Goal: Find specific page/section

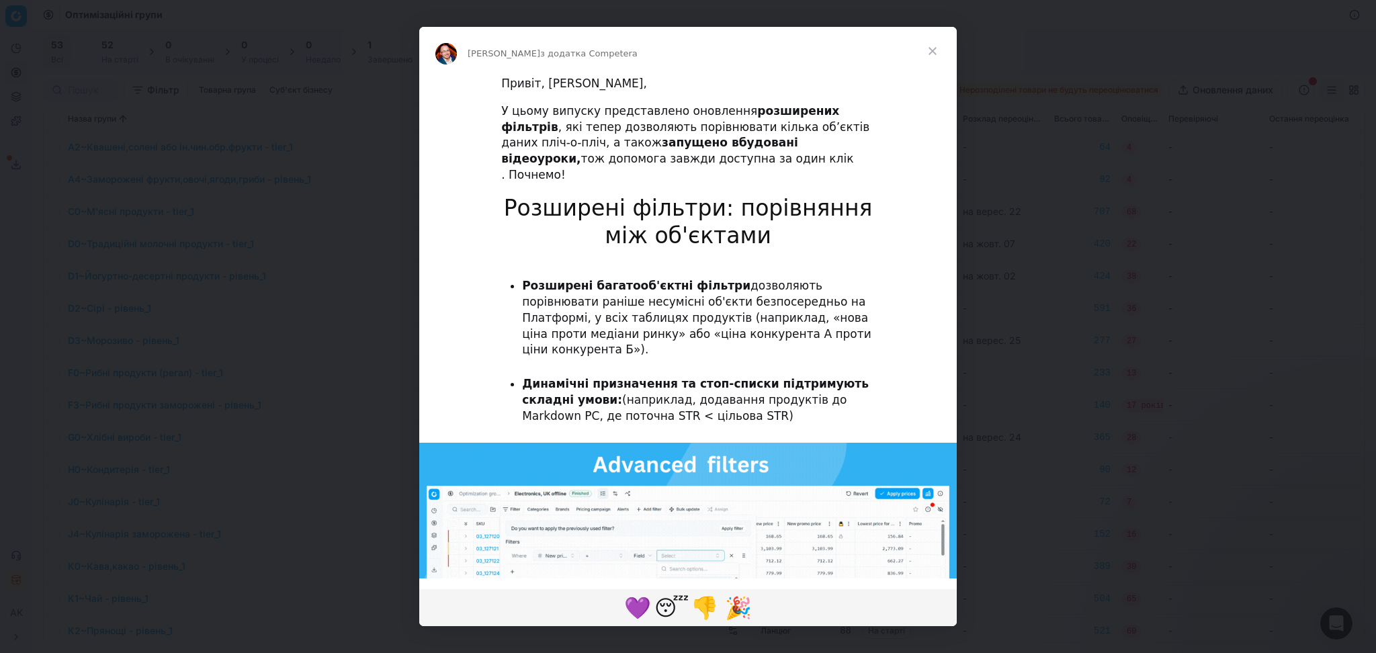
click at [937, 48] on span "Закрити" at bounding box center [933, 51] width 48 height 48
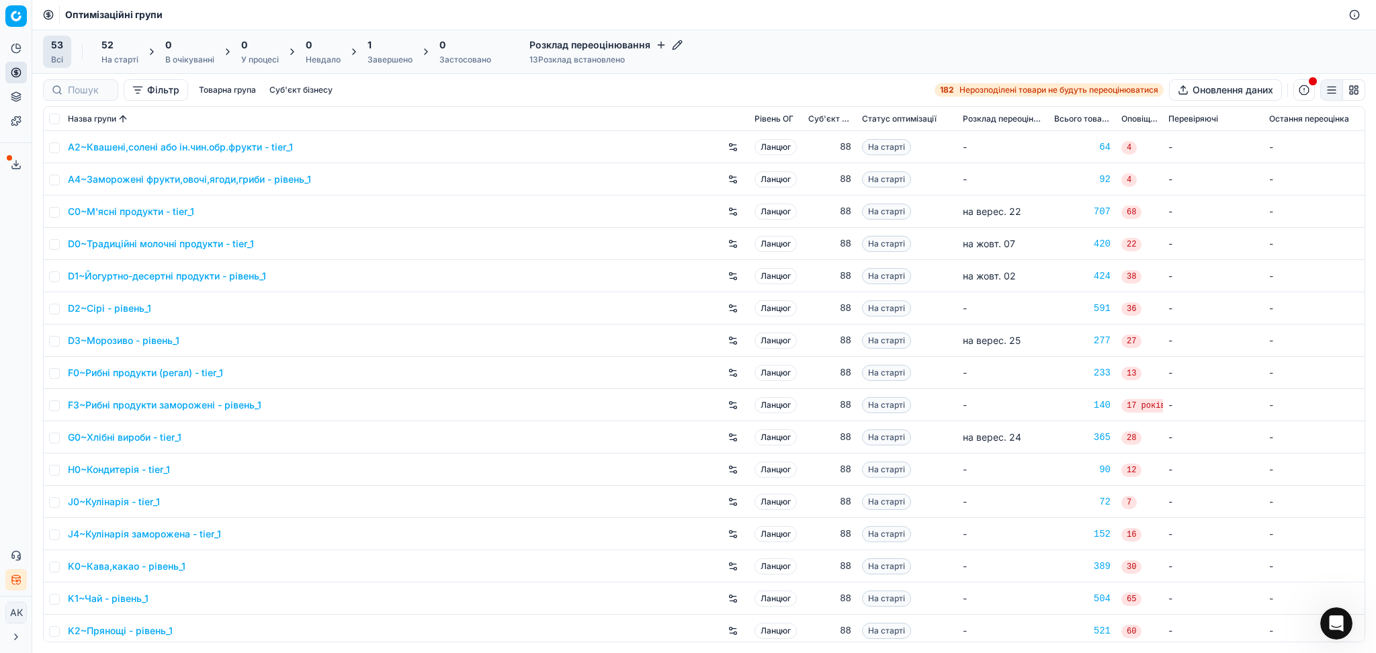
click at [390, 50] on div "1" at bounding box center [390, 44] width 45 height 13
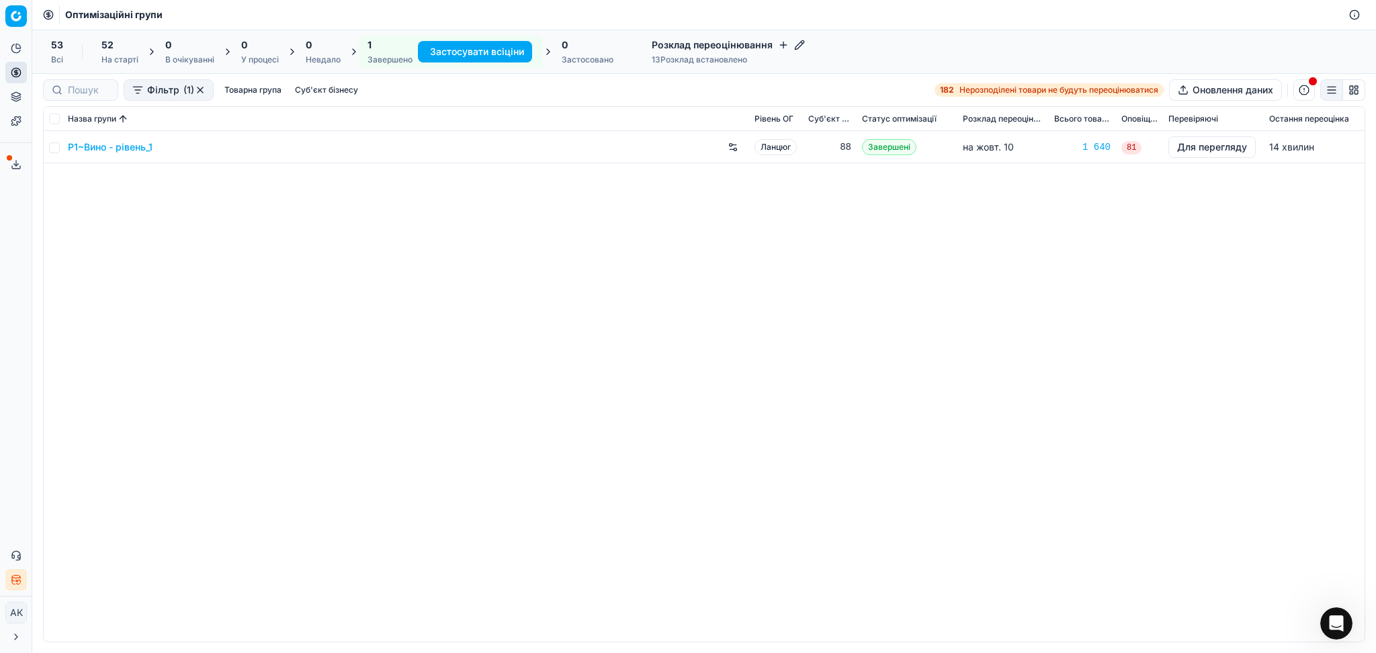
click at [104, 149] on font "P1~Вино - рівень_1" at bounding box center [110, 146] width 85 height 11
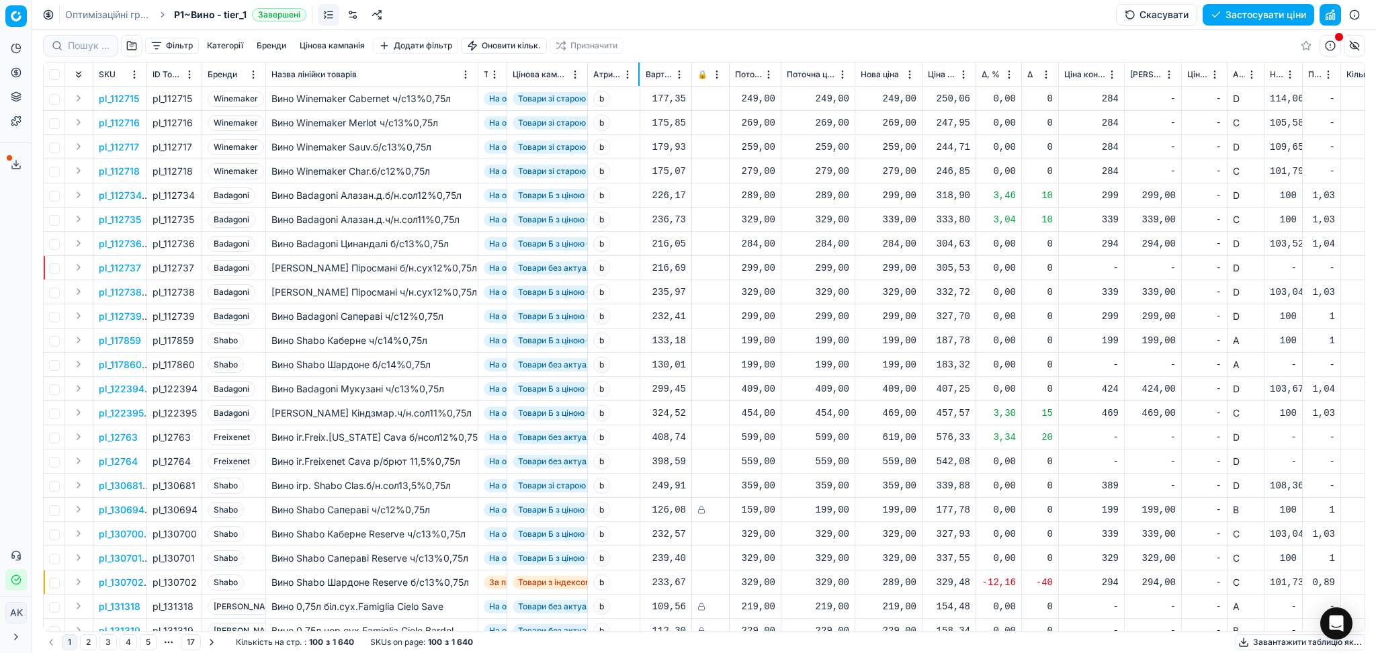
drag, startPoint x: 614, startPoint y: 75, endPoint x: 638, endPoint y: 75, distance: 24.2
click at [638, 75] on div at bounding box center [638, 74] width 1 height 24
click at [0, 0] on button "Move" at bounding box center [0, 0] width 0 height 0
click at [624, 81] on div at bounding box center [627, 74] width 13 height 13
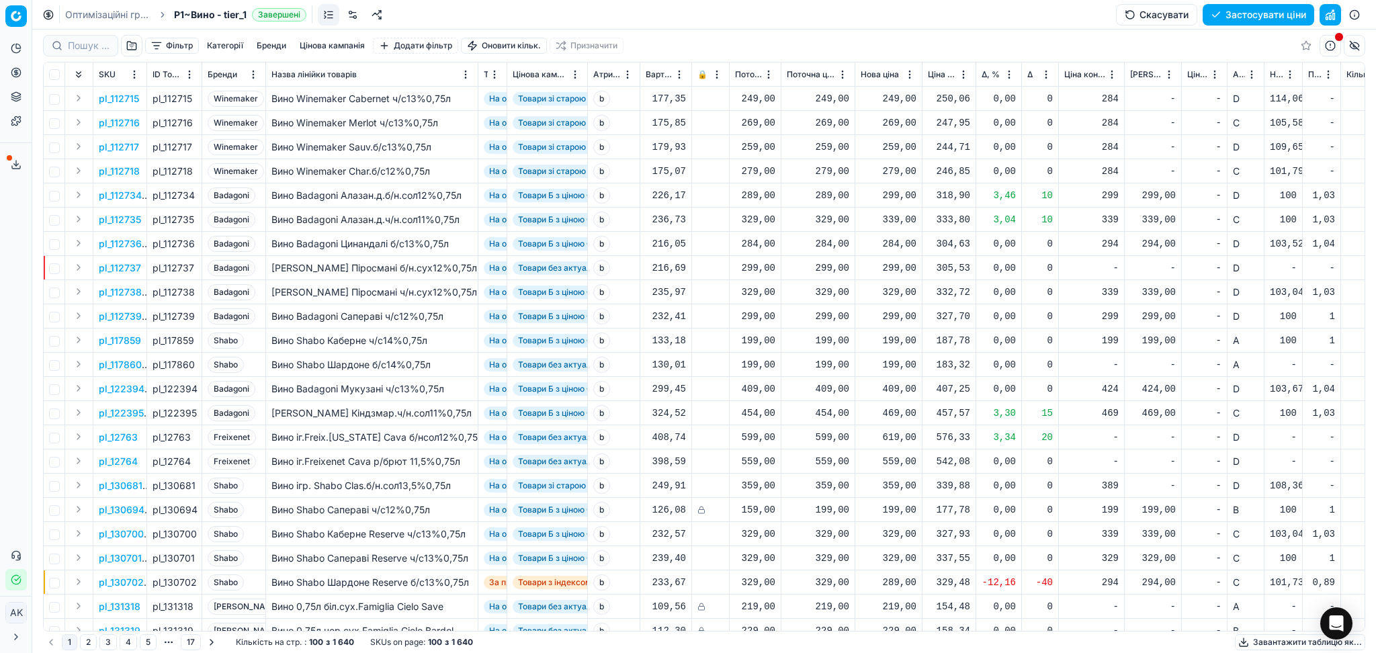
click at [626, 76] on html "Pricing platform Аналітика Цінова оптимізація Асортимент продукції Шаблони Серв…" at bounding box center [688, 326] width 1376 height 653
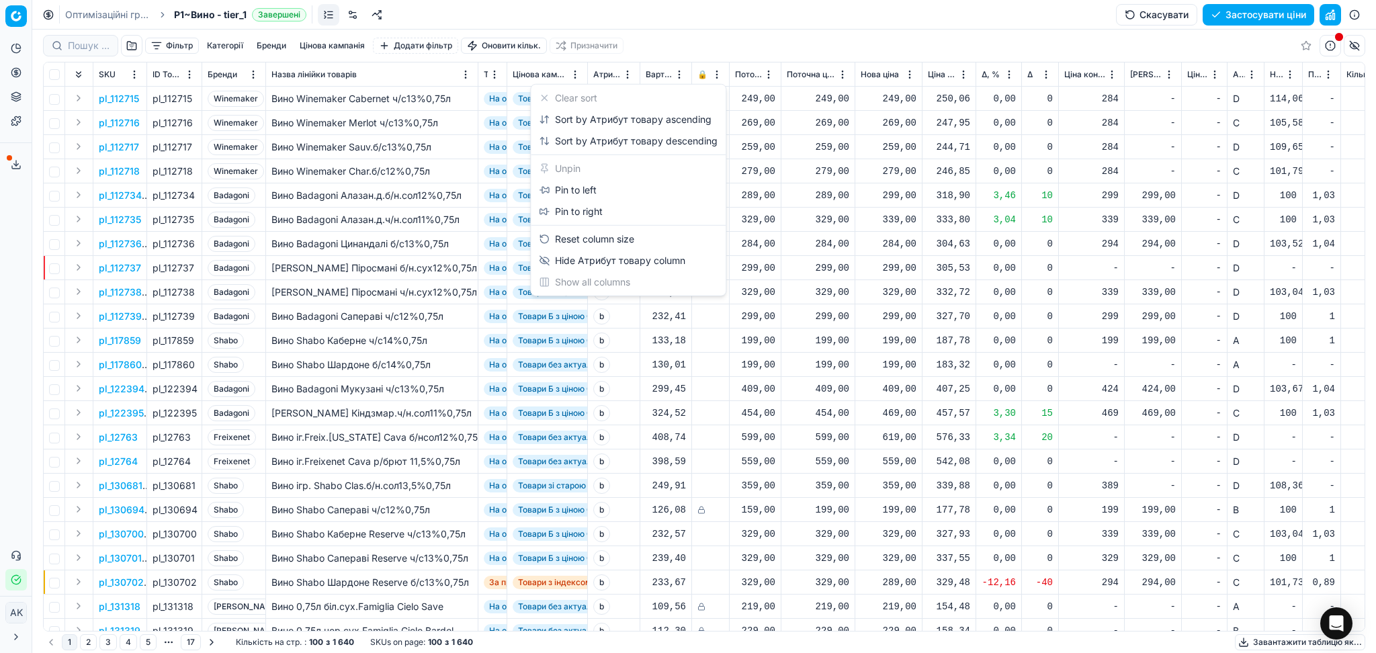
click at [627, 75] on html "Pricing platform Аналітика Цінова оптимізація Асортимент продукції Шаблони Серв…" at bounding box center [688, 326] width 1376 height 653
